Goal: Navigation & Orientation: Find specific page/section

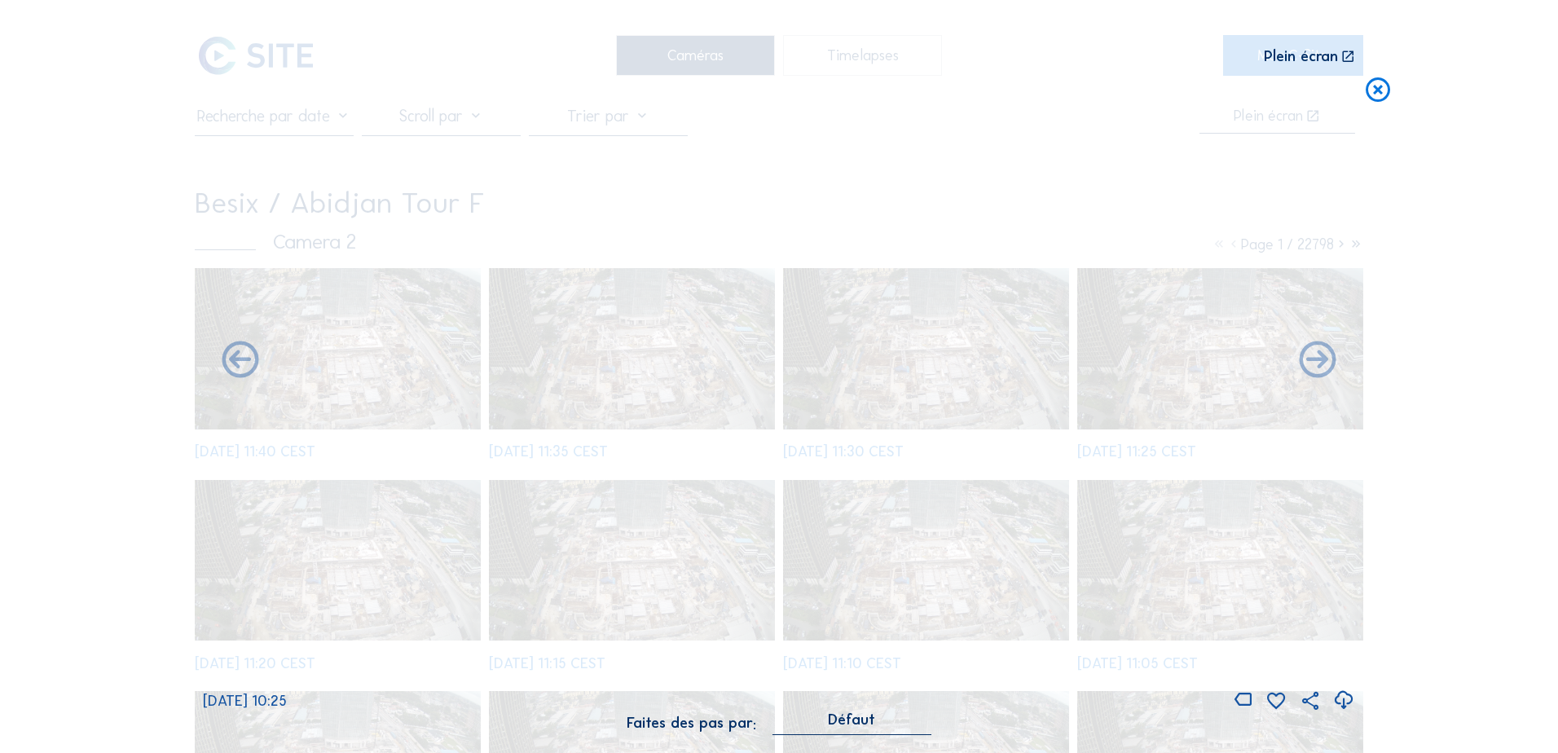
scroll to position [1265, 0]
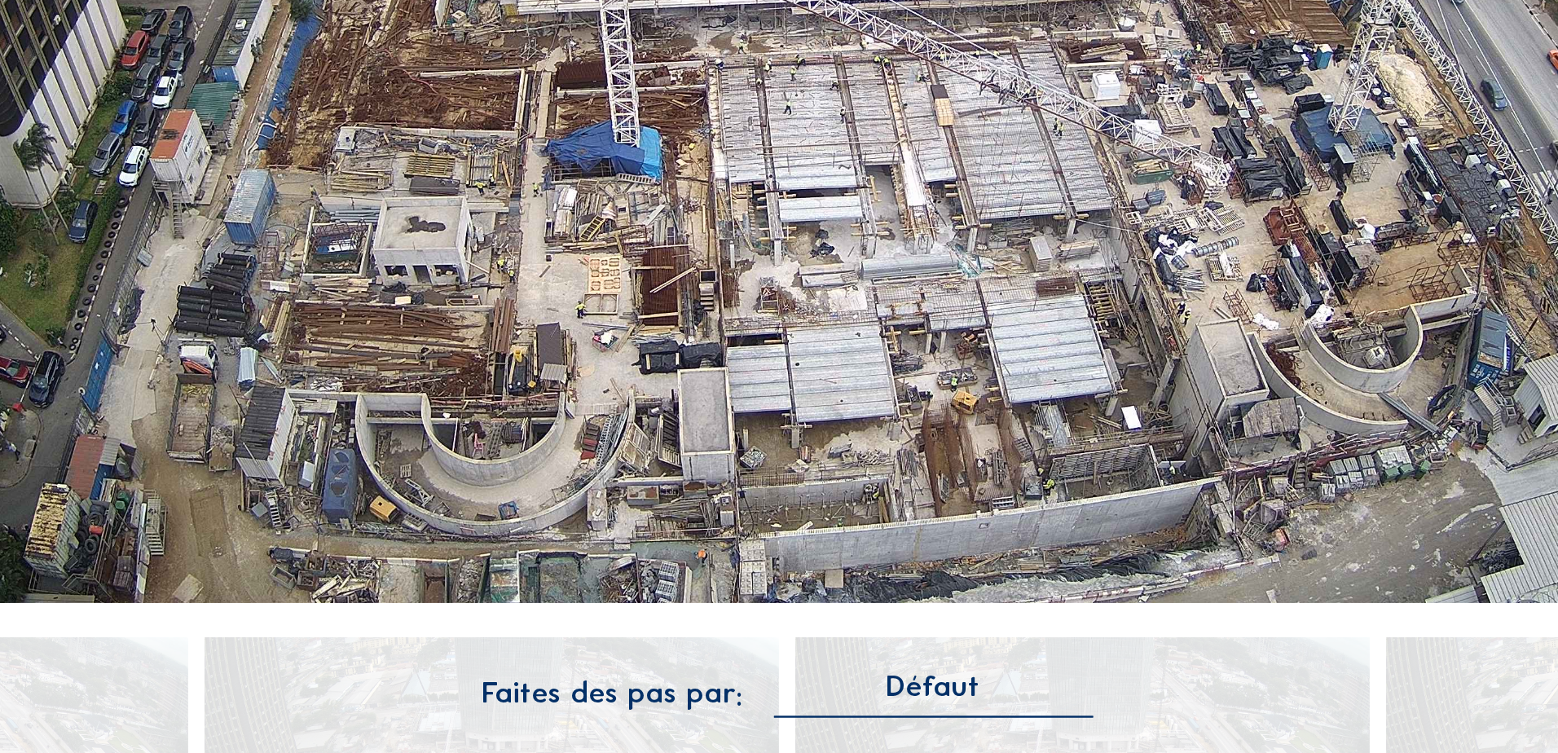
click at [827, 505] on img at bounding box center [779, 377] width 1071 height 602
drag, startPoint x: 825, startPoint y: 506, endPoint x: 736, endPoint y: 490, distance: 90.9
click at [748, 498] on img at bounding box center [779, 377] width 1071 height 602
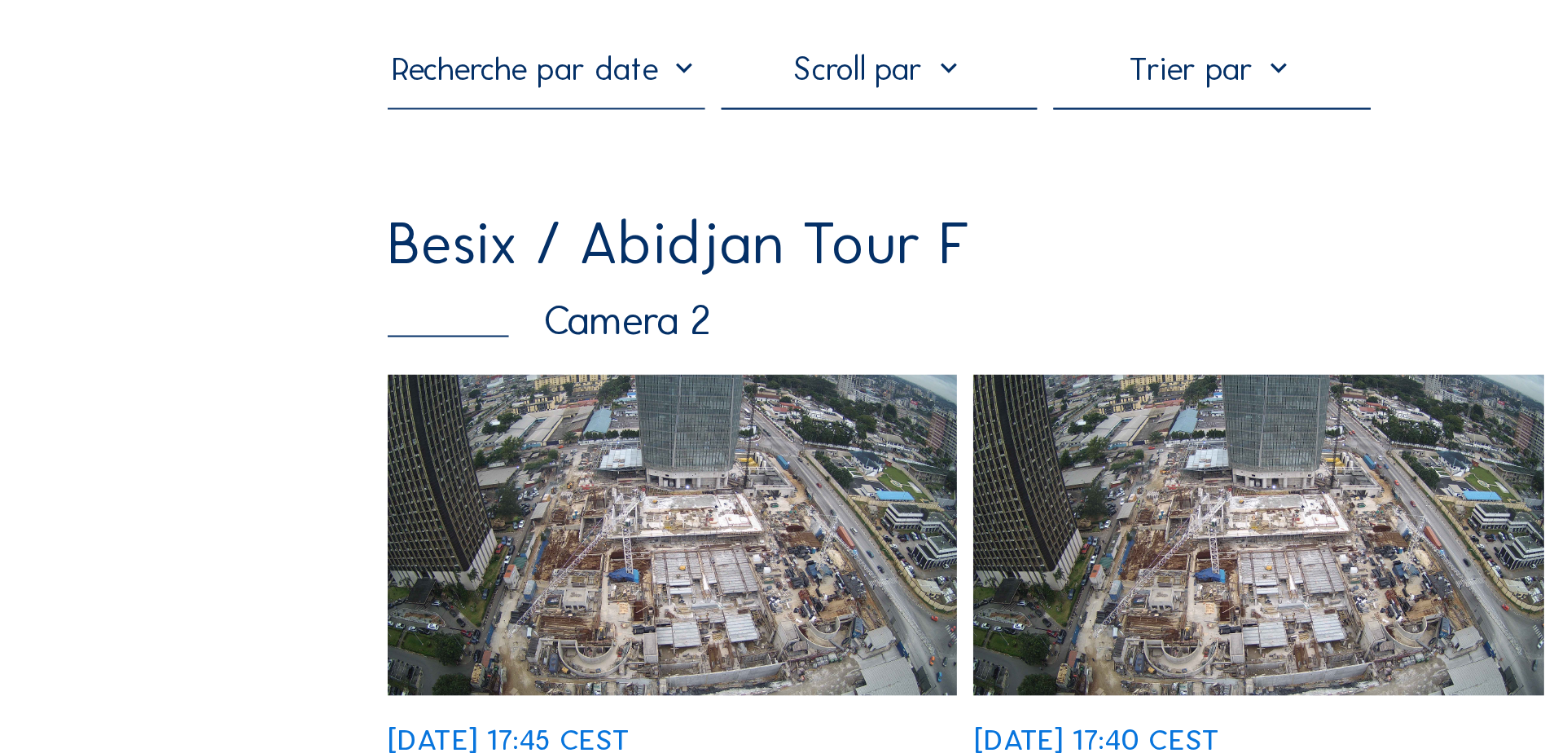
click at [377, 323] on img at bounding box center [335, 348] width 284 height 160
